Goal: Navigation & Orientation: Find specific page/section

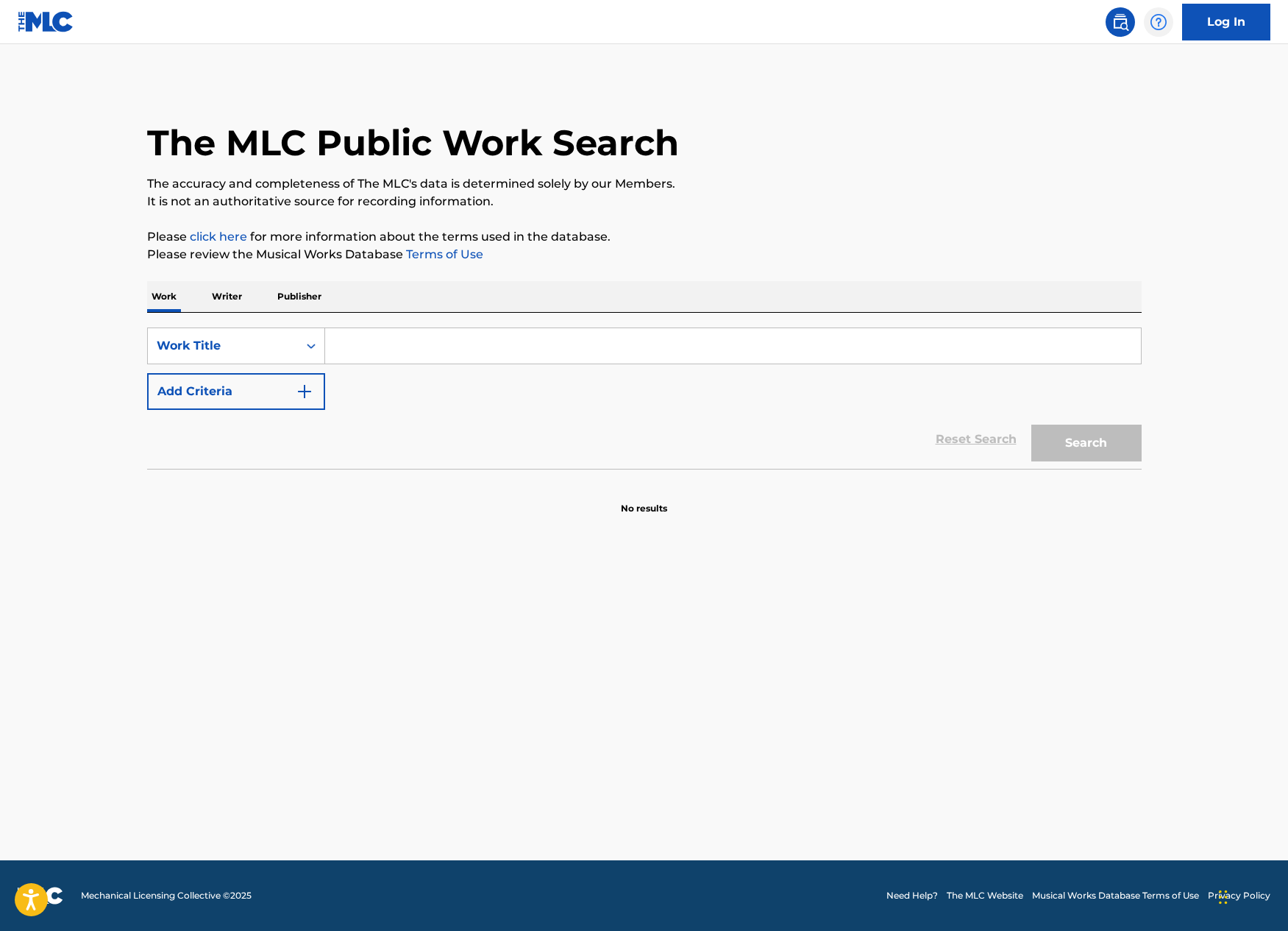
click at [1158, 22] on img at bounding box center [1159, 22] width 18 height 18
click at [1118, 20] on img at bounding box center [1121, 22] width 18 height 18
click at [1235, 22] on link "Log In" at bounding box center [1227, 22] width 88 height 37
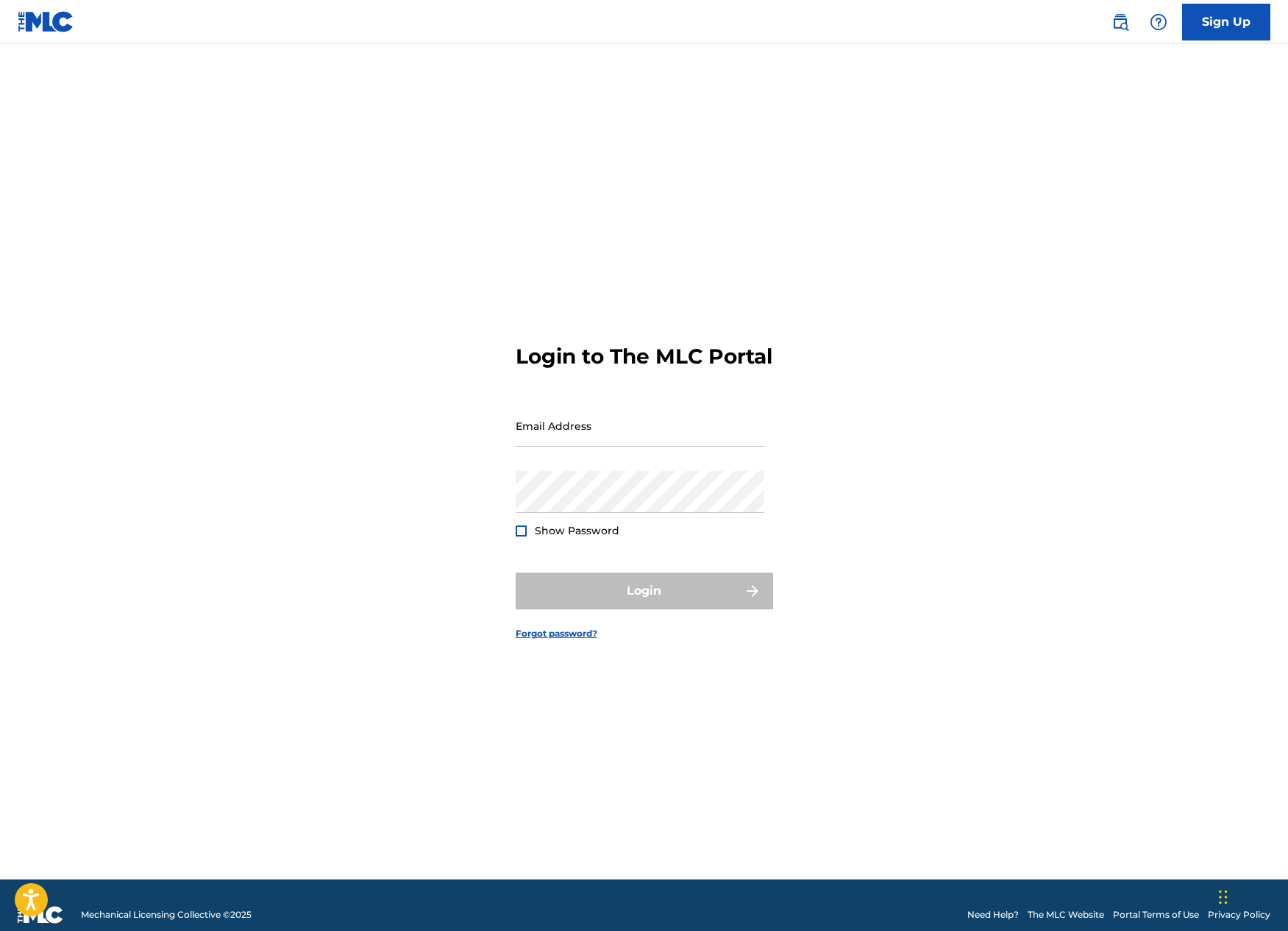
click at [978, 918] on link "Need Help?" at bounding box center [993, 914] width 51 height 13
